Goal: Find specific page/section: Find specific page/section

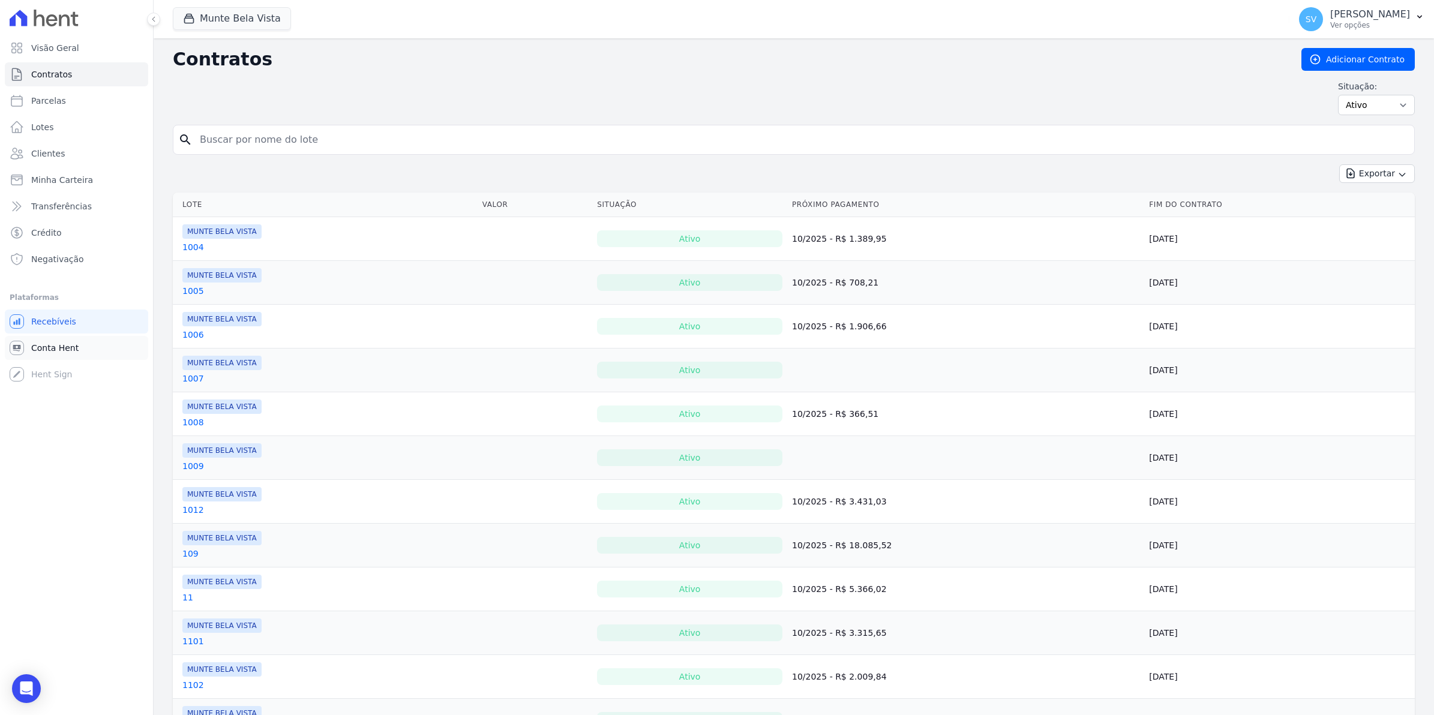
click at [73, 349] on span "Conta Hent" at bounding box center [54, 348] width 47 height 12
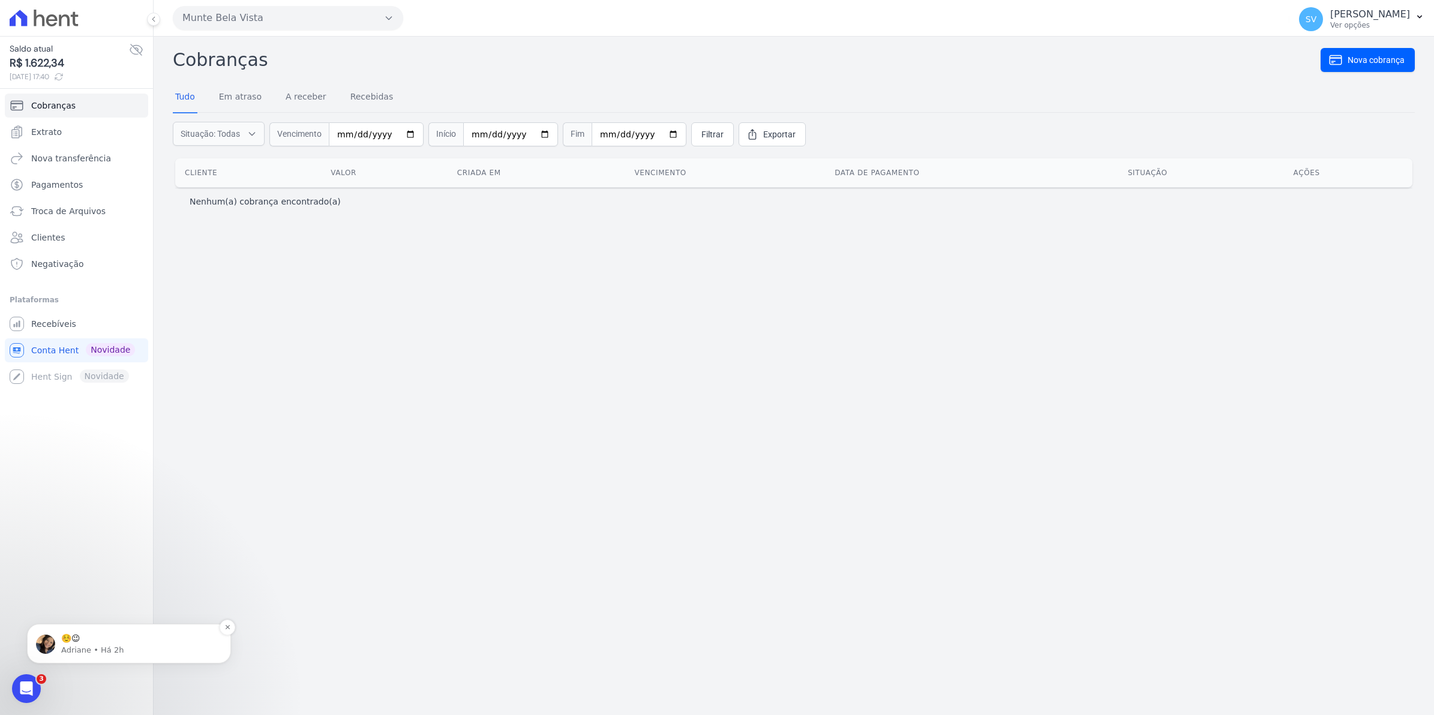
click at [66, 648] on p "Adriane • Há 2h" at bounding box center [138, 650] width 155 height 11
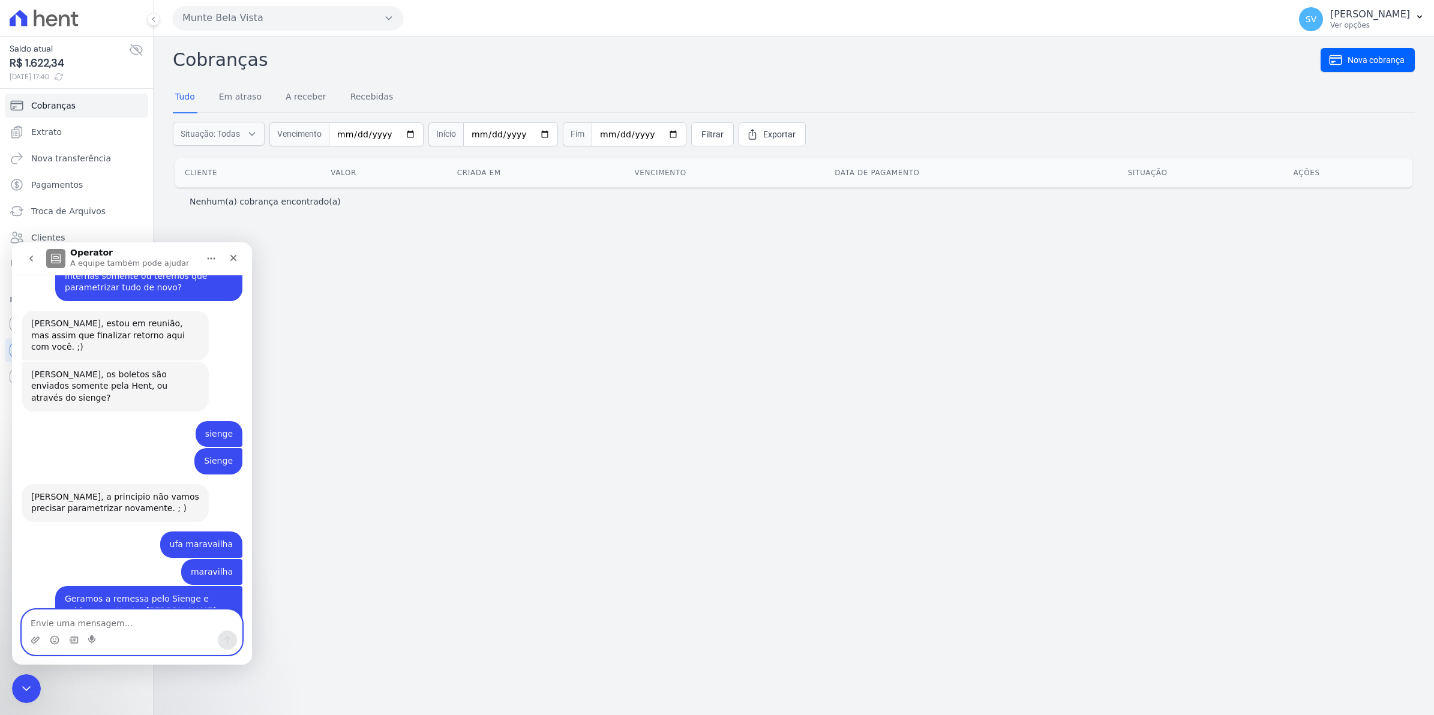
scroll to position [1434, 0]
